Goal: Task Accomplishment & Management: Use online tool/utility

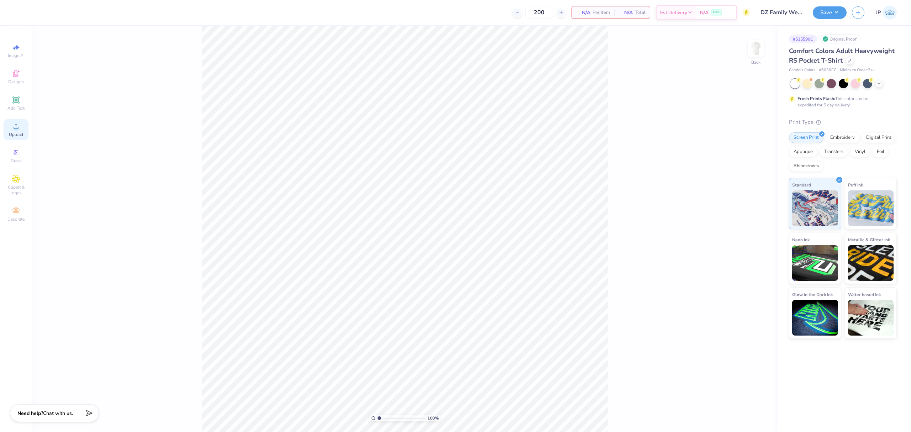
click at [20, 130] on div "Upload" at bounding box center [16, 129] width 25 height 21
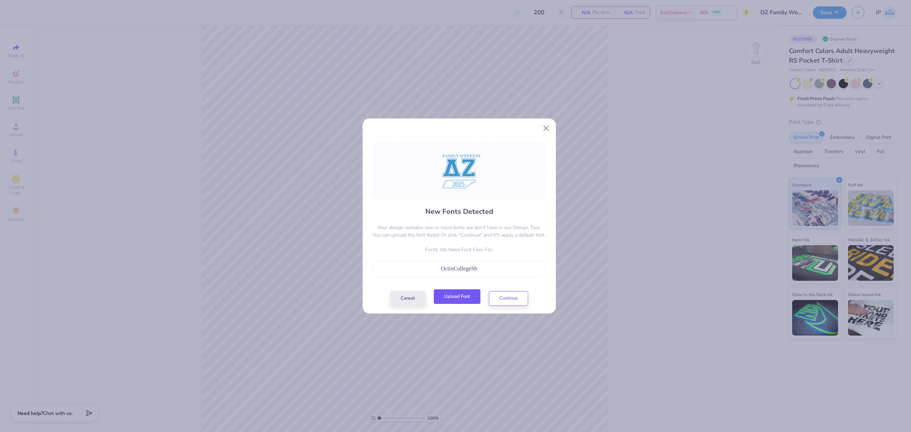
click at [473, 294] on button "Upload Font" at bounding box center [457, 296] width 47 height 15
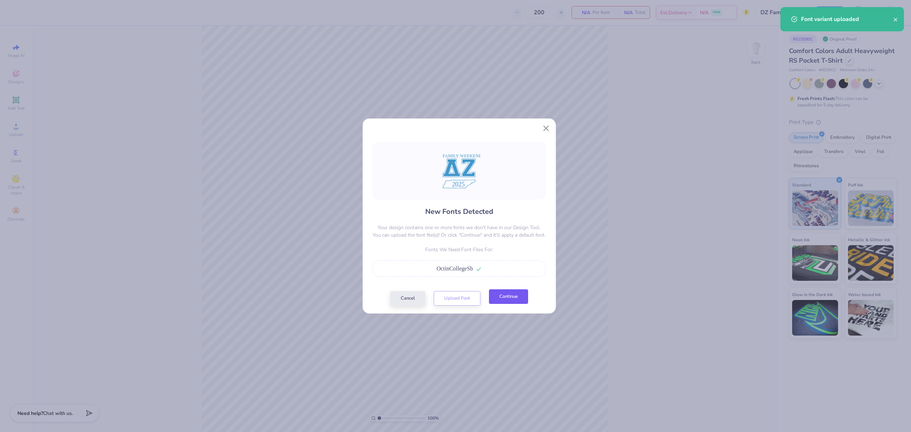
click at [516, 296] on button "Continue" at bounding box center [508, 296] width 39 height 15
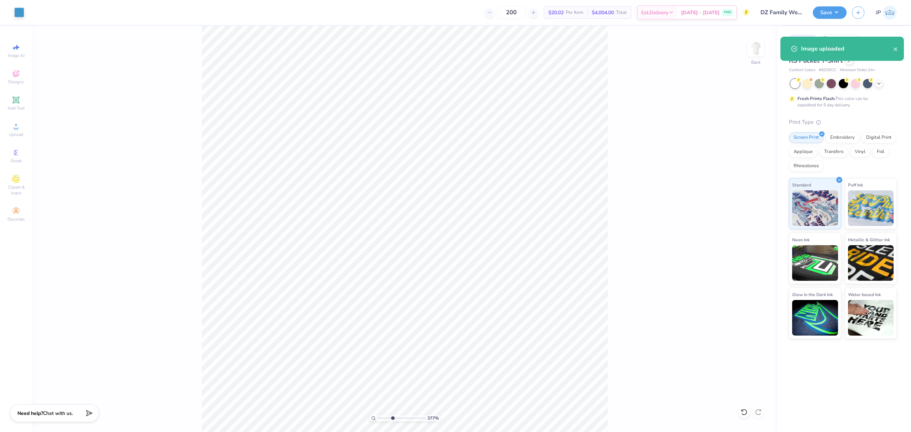
drag, startPoint x: 382, startPoint y: 419, endPoint x: 392, endPoint y: 418, distance: 10.5
click at [392, 418] on input "range" at bounding box center [402, 418] width 48 height 6
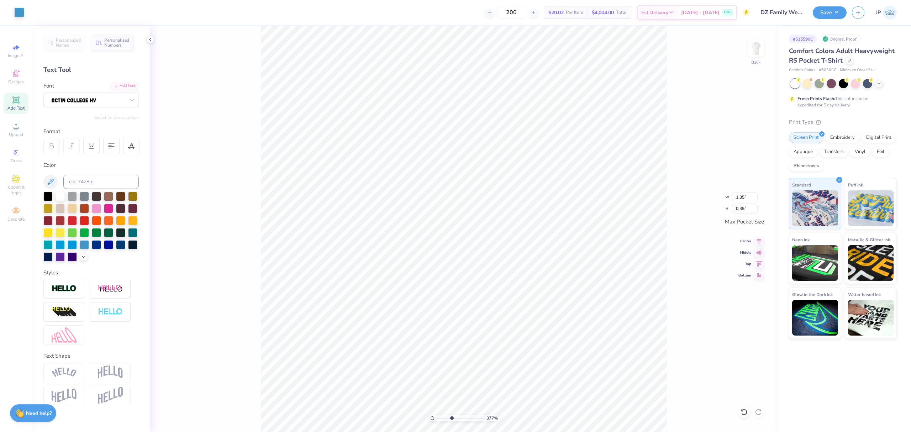
type input "3.77"
click at [134, 148] on icon at bounding box center [134, 147] width 1 height 1
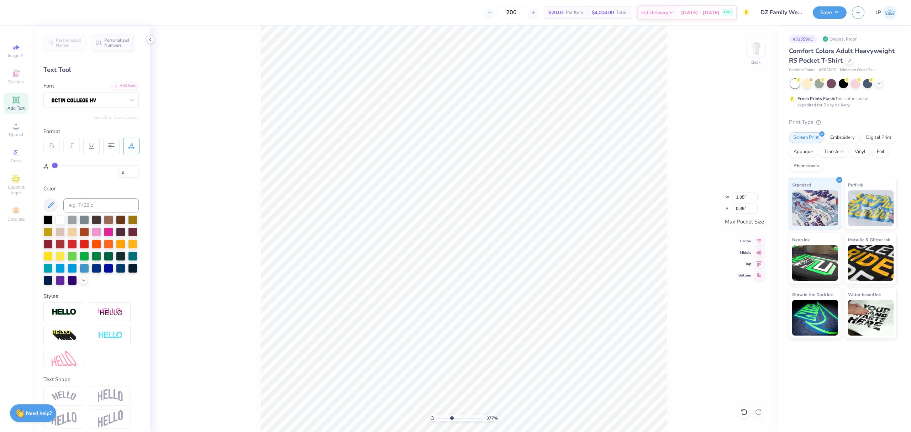
type input "4"
type input "6"
type input "7"
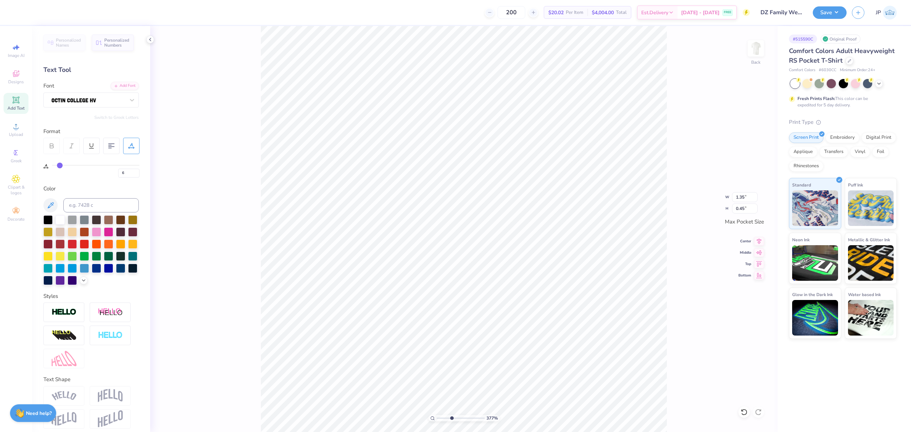
type input "7"
type input "9"
type input "10"
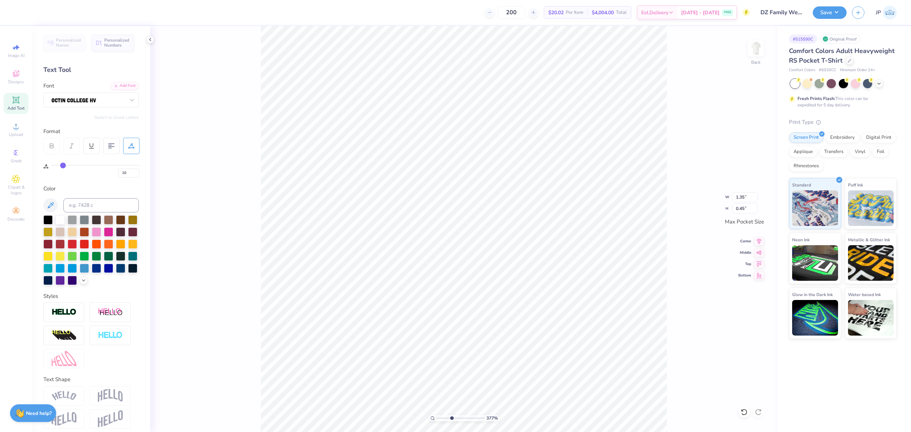
type input "11"
type input "12"
drag, startPoint x: 58, startPoint y: 165, endPoint x: 64, endPoint y: 165, distance: 6.8
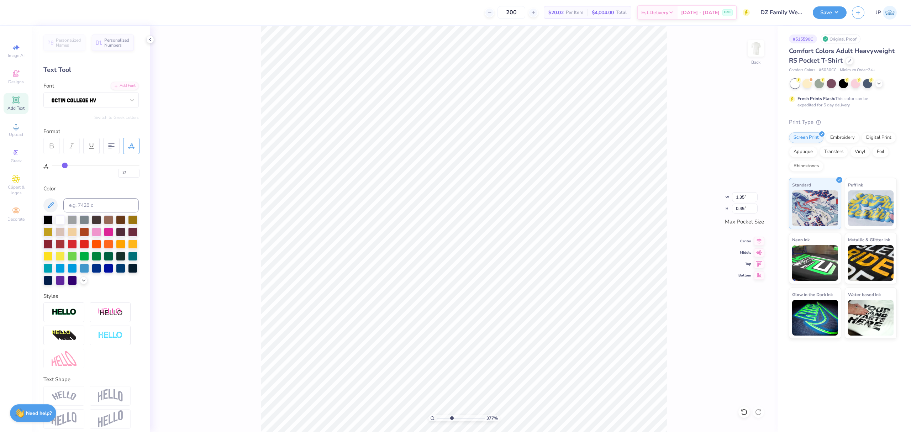
type input "12"
click at [64, 165] on input "range" at bounding box center [96, 165] width 88 height 1
type input "3.77"
type input "1.58"
type input "13"
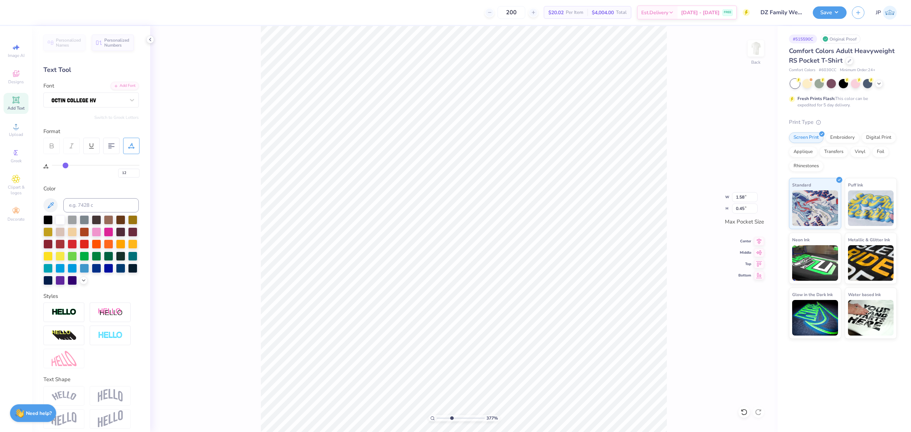
type input "13"
type input "15"
type input "16"
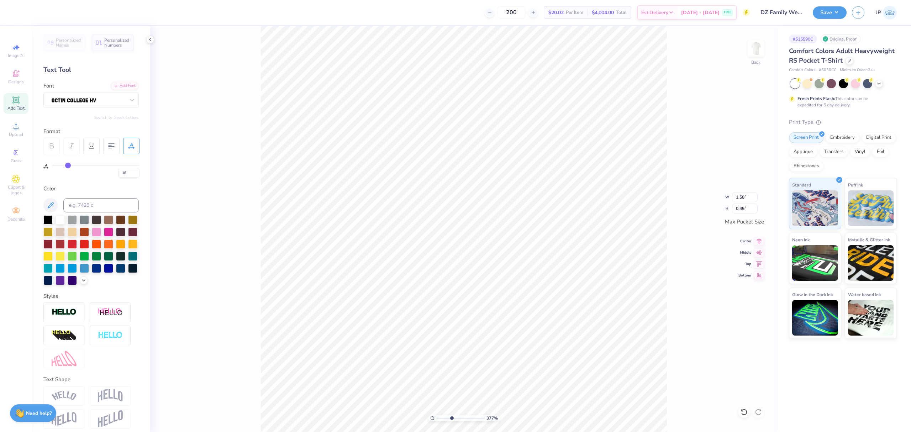
type input "17"
drag, startPoint x: 64, startPoint y: 165, endPoint x: 69, endPoint y: 164, distance: 4.4
type input "17"
click at [69, 165] on input "range" at bounding box center [96, 165] width 88 height 1
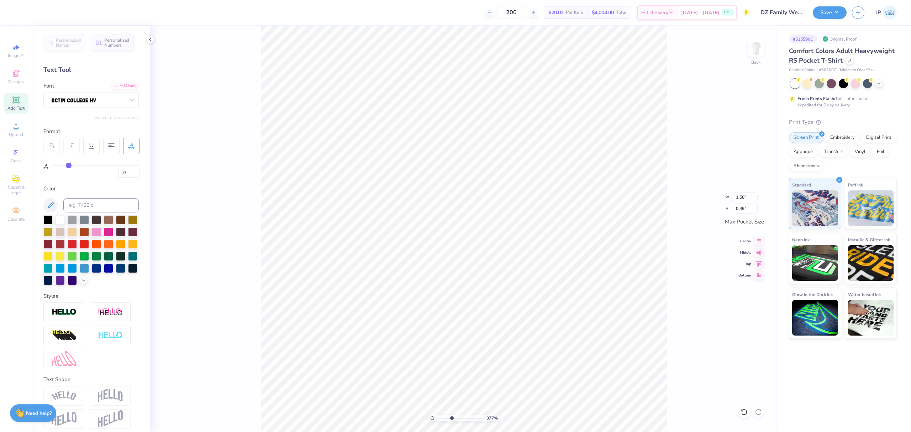
type input "3.77"
type input "1.68"
click at [492, 248] on li "Group" at bounding box center [494, 248] width 56 height 14
type input "1"
drag, startPoint x: 440, startPoint y: 418, endPoint x: 413, endPoint y: 402, distance: 31.4
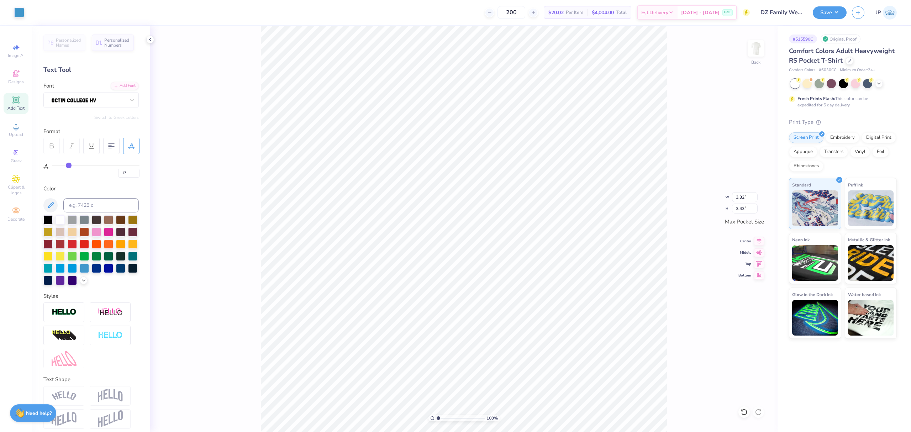
click at [437, 415] on input "range" at bounding box center [461, 418] width 48 height 6
click at [755, 46] on img at bounding box center [756, 48] width 28 height 28
click at [18, 135] on span "Upload" at bounding box center [16, 135] width 14 height 6
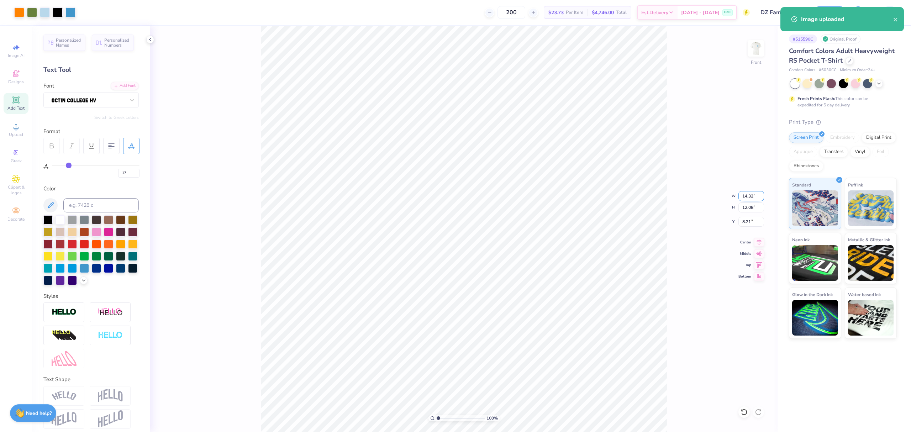
click at [741, 195] on input "14.32" at bounding box center [752, 196] width 26 height 10
type input "12.00"
type input "10.12"
click at [748, 220] on input "9.19" at bounding box center [752, 222] width 26 height 10
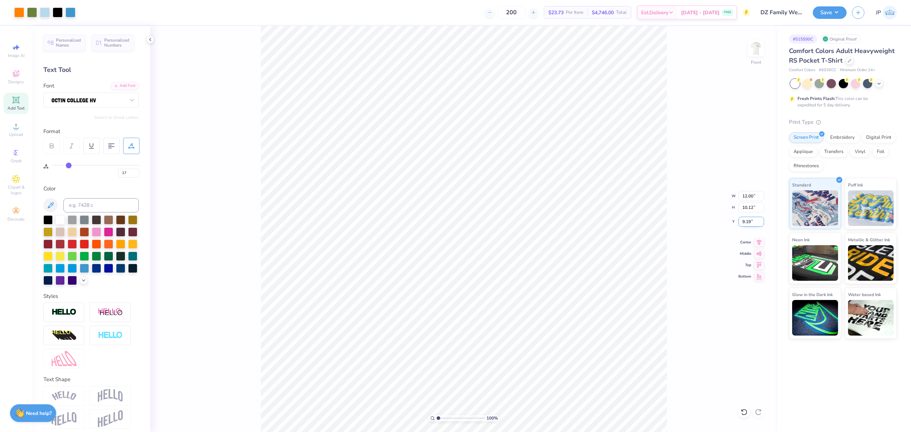
click at [748, 220] on input "9.19" at bounding box center [752, 222] width 26 height 10
type input "3.00"
click at [746, 46] on div "100 % Front" at bounding box center [464, 229] width 628 height 406
click at [755, 52] on img at bounding box center [756, 48] width 28 height 28
click at [812, 15] on div "Art colors 200 $23.73 Per Item $4,746.00 Total Est. Delivery [DATE] - [DATE] FR…" at bounding box center [455, 12] width 911 height 25
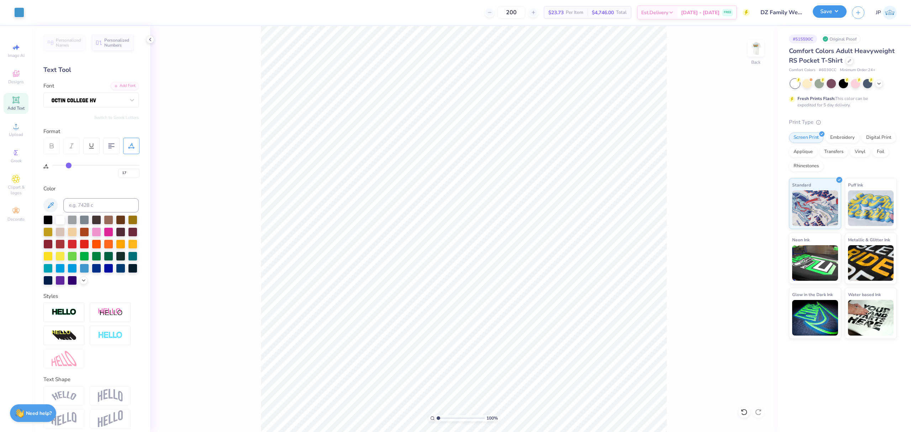
click at [830, 9] on button "Save" at bounding box center [830, 11] width 34 height 12
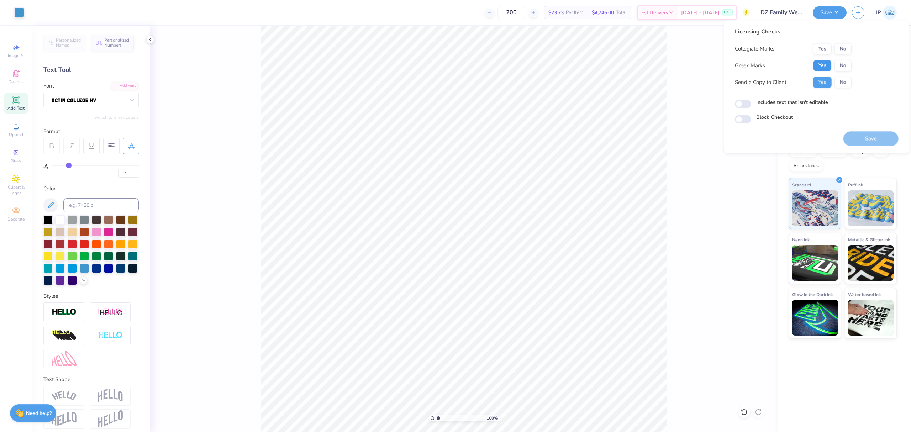
click at [824, 61] on button "Yes" at bounding box center [823, 65] width 19 height 11
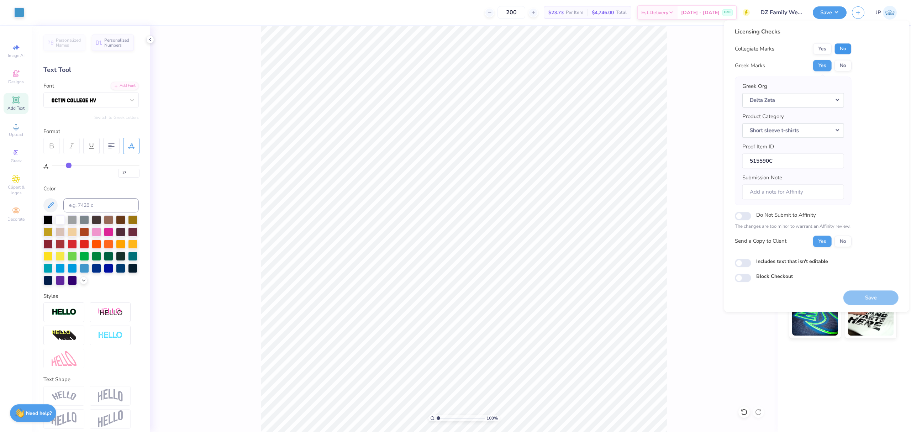
click at [842, 50] on button "No" at bounding box center [843, 48] width 17 height 11
click at [865, 301] on button "Save" at bounding box center [871, 298] width 55 height 15
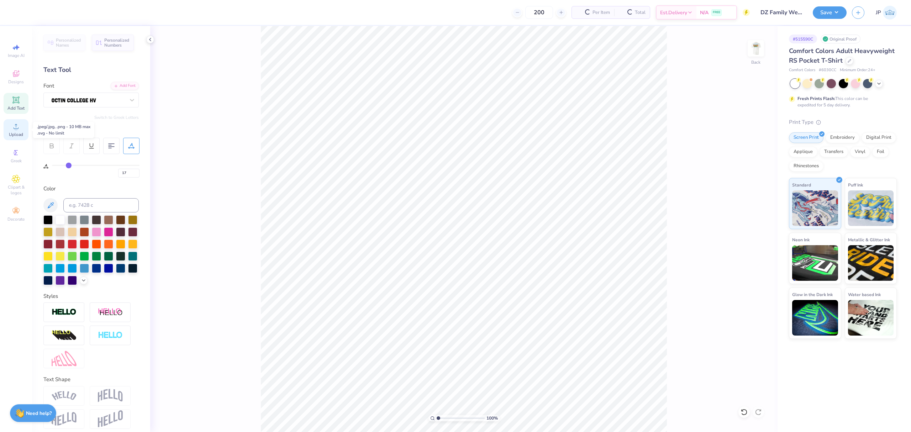
click at [16, 133] on span "Upload" at bounding box center [16, 135] width 14 height 6
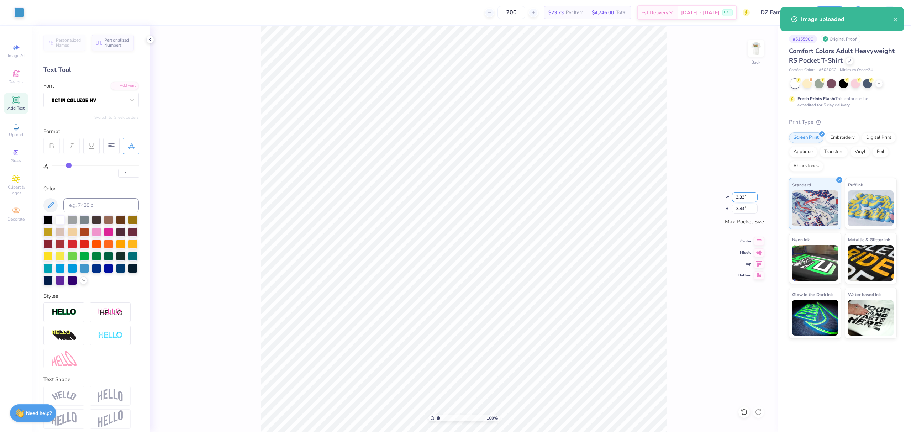
click at [735, 199] on input "3.33" at bounding box center [745, 197] width 26 height 10
type input "3.25"
type input "3.36"
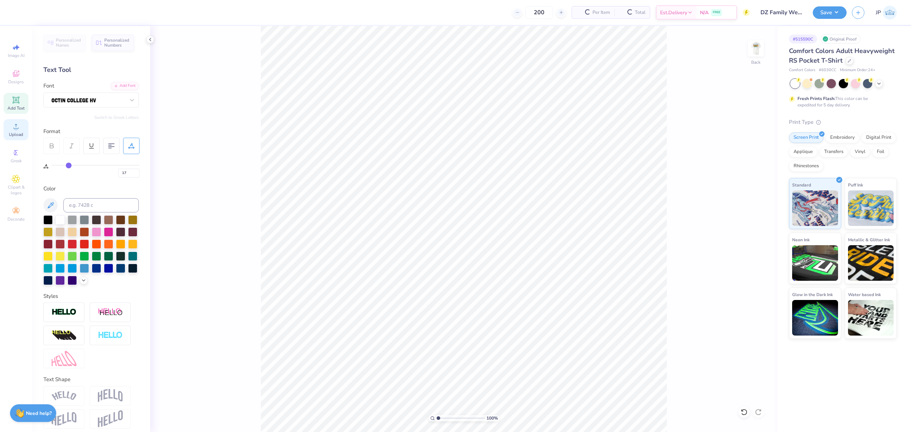
click at [13, 124] on icon at bounding box center [16, 126] width 9 height 9
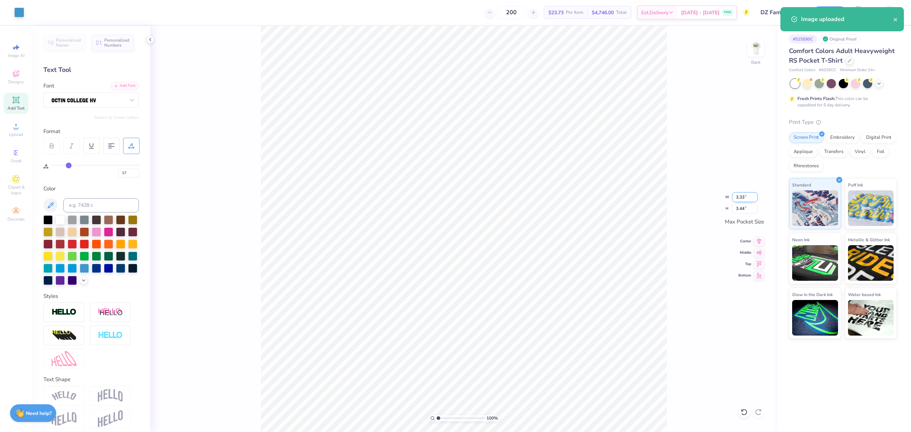
click at [743, 197] on input "3.33" at bounding box center [745, 197] width 26 height 10
click at [742, 197] on input "3.33" at bounding box center [745, 197] width 26 height 10
type input "3.25"
type input "3.36"
click at [763, 35] on div "100 % Back W 3.25 3.25 " H 3.36 3.36 " Max Pocket Size Center Middle Top Bottom" at bounding box center [464, 229] width 628 height 406
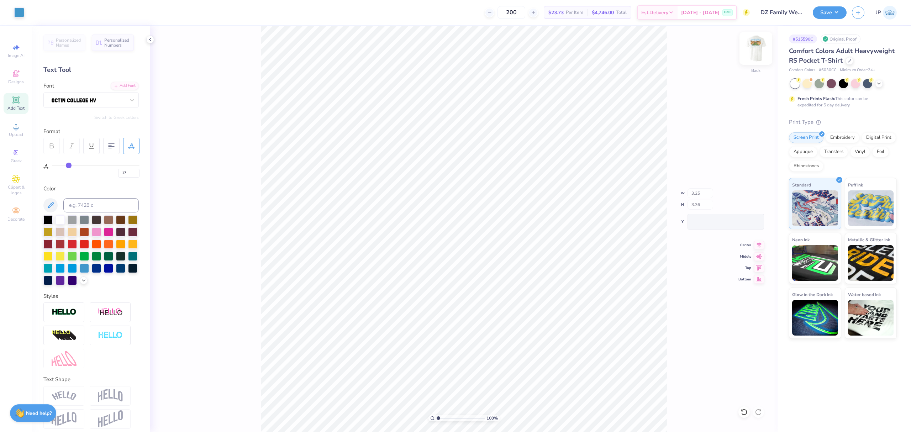
click at [762, 48] on img at bounding box center [756, 48] width 28 height 28
click at [830, 10] on button "Save" at bounding box center [830, 11] width 34 height 12
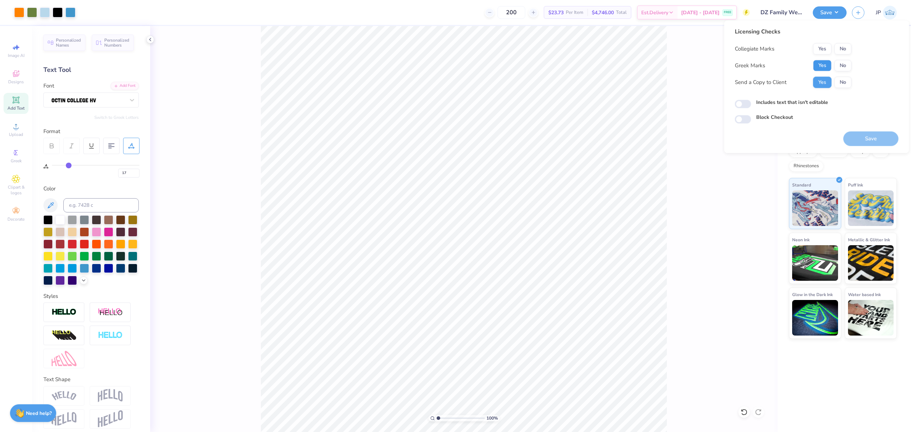
click at [820, 62] on button "Yes" at bounding box center [823, 65] width 19 height 11
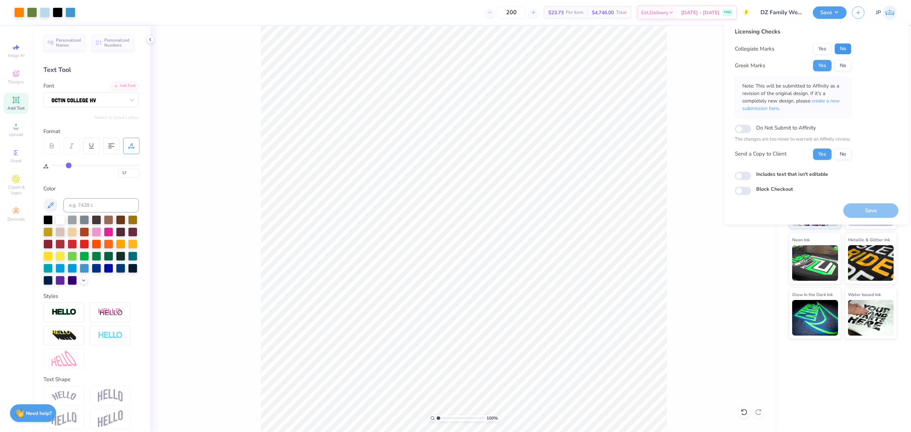
click at [843, 45] on button "No" at bounding box center [843, 48] width 17 height 11
click at [879, 211] on button "Save" at bounding box center [871, 210] width 55 height 15
